Goal: Task Accomplishment & Management: Manage account settings

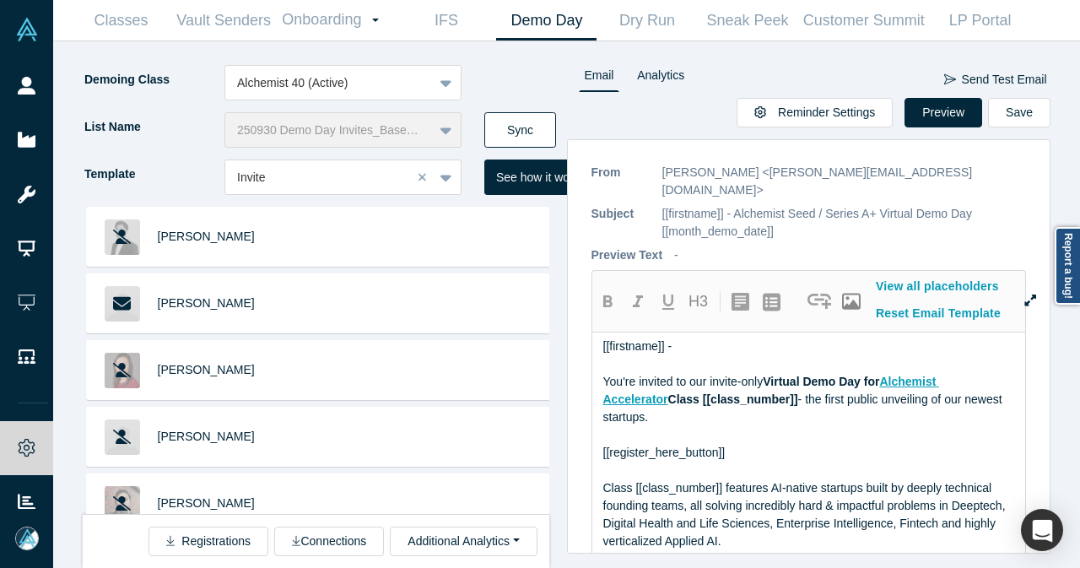
click at [505, 131] on button "Sync" at bounding box center [520, 129] width 72 height 35
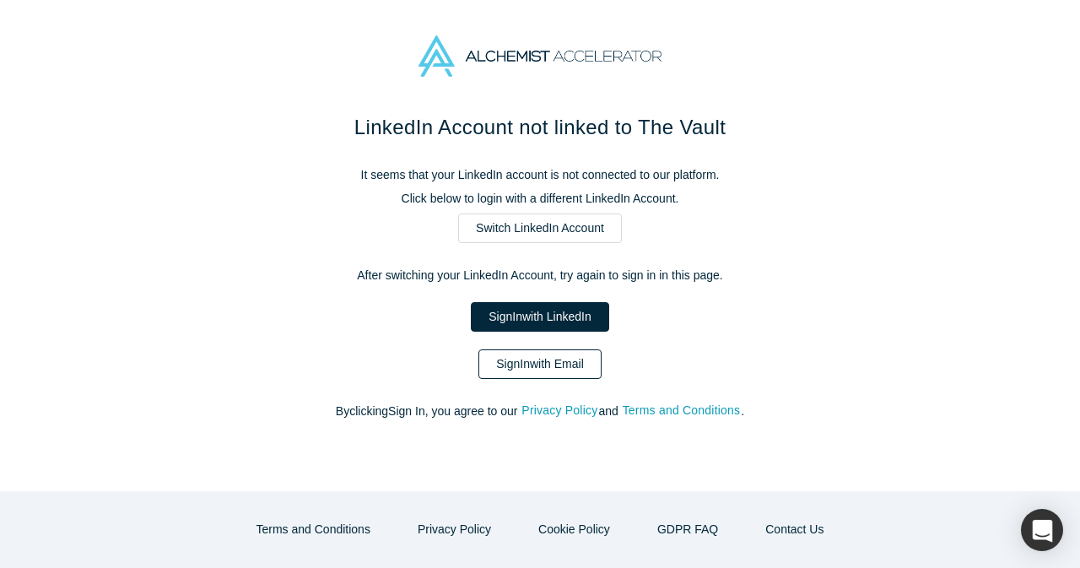
click at [547, 374] on link "Sign In with Email" at bounding box center [540, 364] width 123 height 30
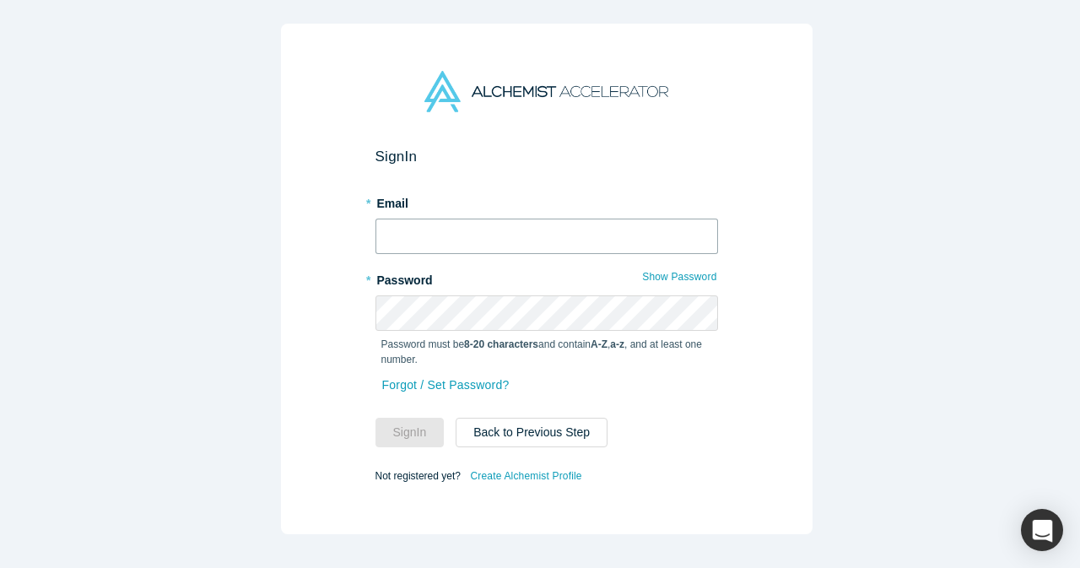
click at [544, 219] on input "text" at bounding box center [547, 236] width 343 height 35
type input "mia@alchemistaccelerator.com"
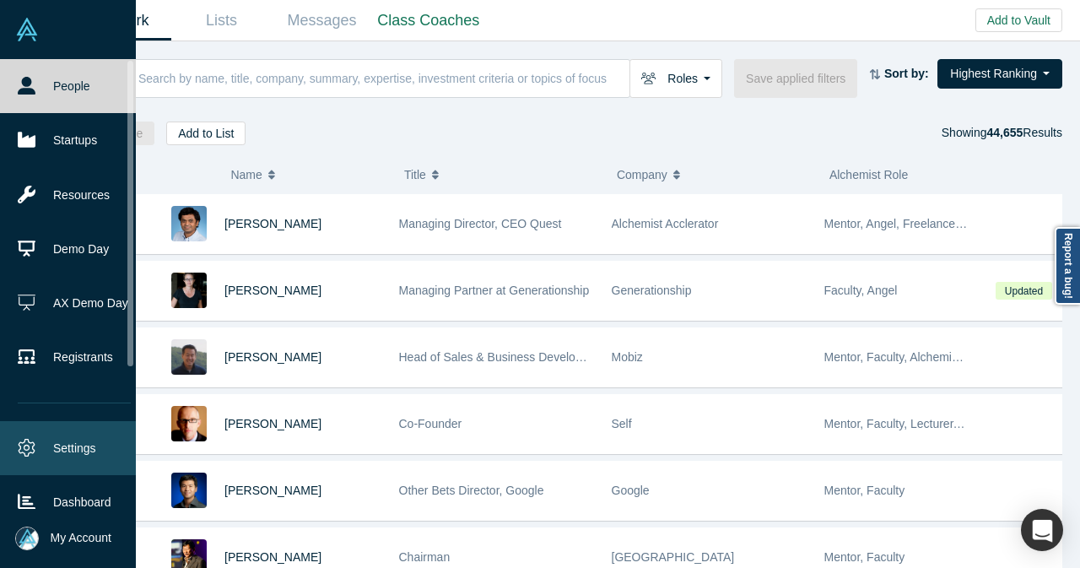
click at [39, 425] on link "Settings" at bounding box center [74, 448] width 149 height 54
